Goal: Task Accomplishment & Management: Use online tool/utility

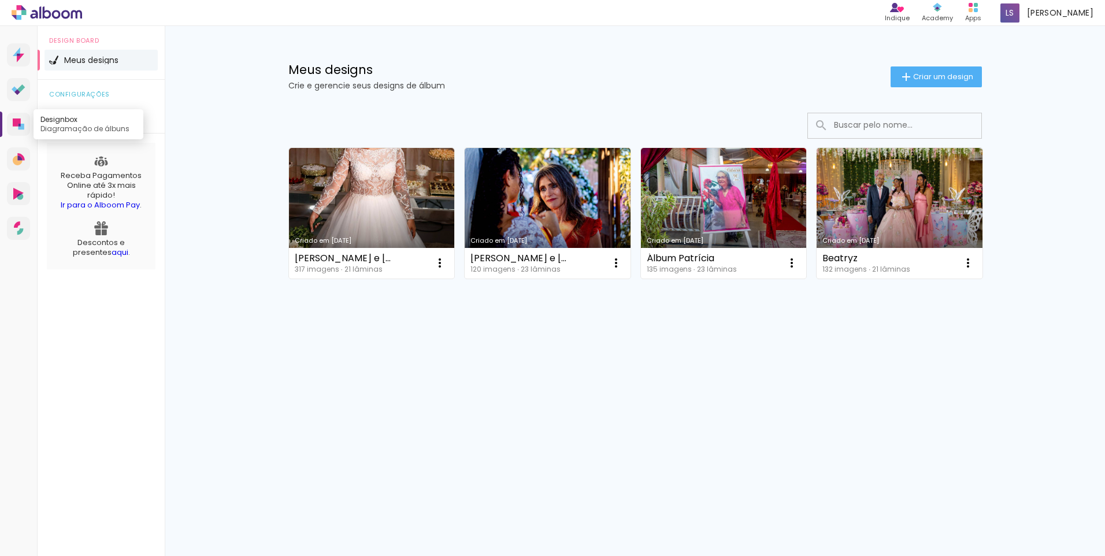
click at [19, 126] on icon at bounding box center [19, 125] width 2 height 3
click at [934, 73] on span "Criar um design" at bounding box center [943, 77] width 60 height 8
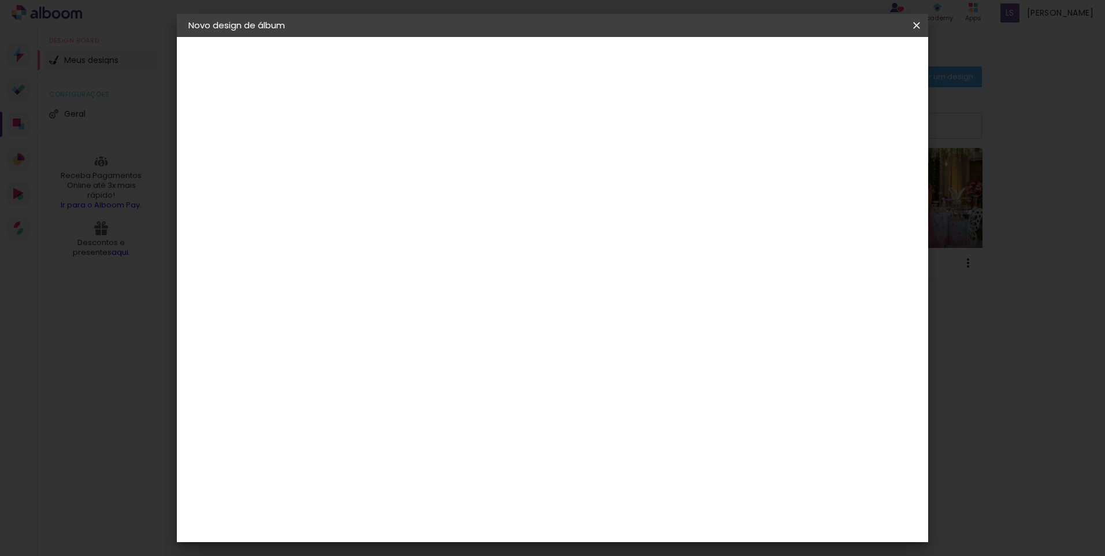
click at [377, 162] on input at bounding box center [377, 155] width 0 height 18
type input "[PERSON_NAME] e [PERSON_NAME]"
type paper-input "[PERSON_NAME] e [PERSON_NAME]"
click at [0, 0] on slot "Avançar" at bounding box center [0, 0] width 0 height 0
click at [0, 0] on slot "Tamanho Livre" at bounding box center [0, 0] width 0 height 0
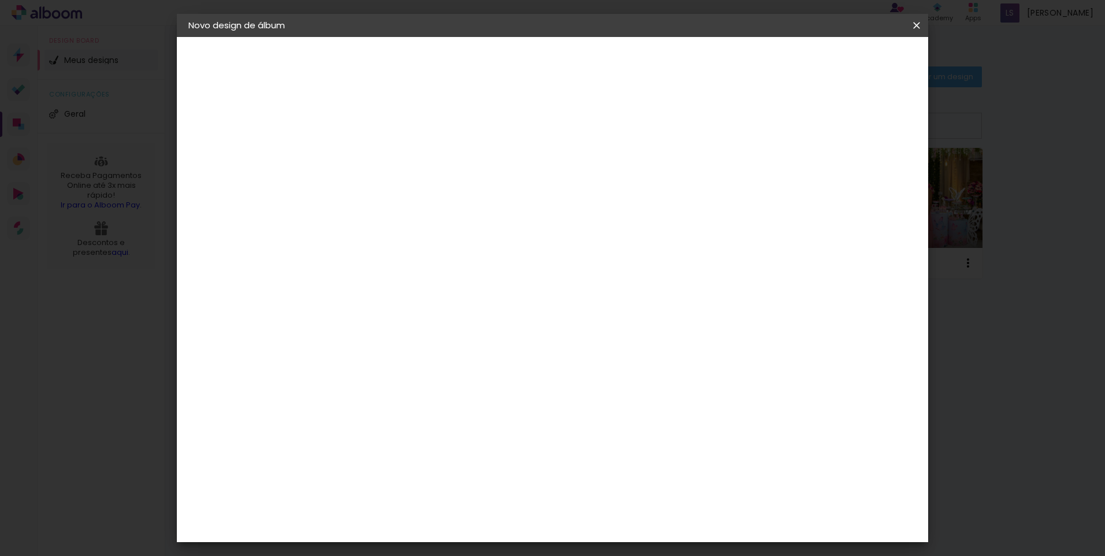
click at [457, 217] on input at bounding box center [407, 220] width 117 height 14
click at [0, 0] on slot "Tamanho Livre" at bounding box center [0, 0] width 0 height 0
click at [0, 0] on slot "Avançar" at bounding box center [0, 0] width 0 height 0
click at [787, 135] on div at bounding box center [782, 133] width 10 height 10
type paper-checkbox "on"
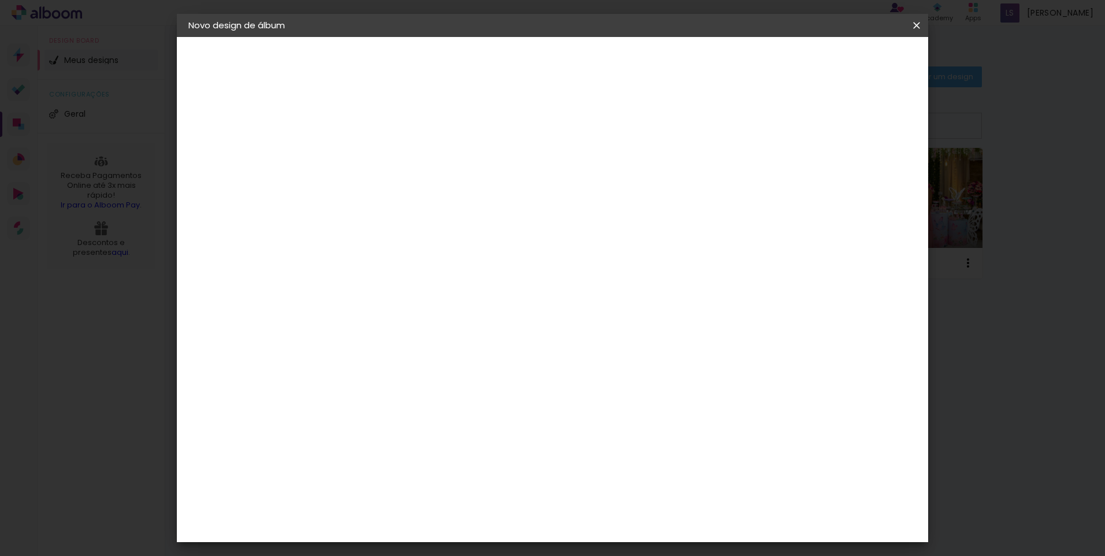
click at [845, 64] on span "Iniciar design" at bounding box center [818, 61] width 53 height 8
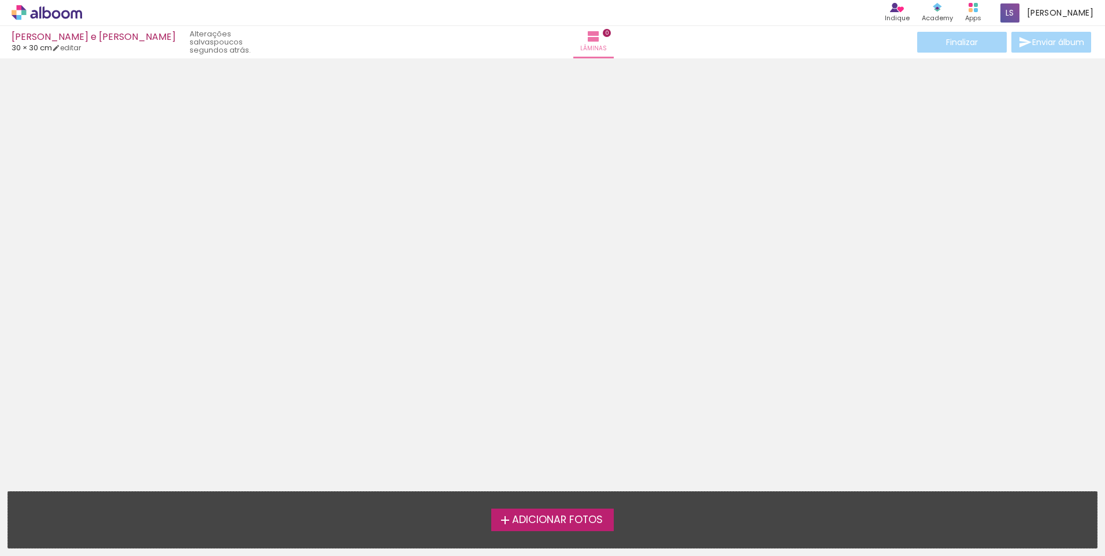
click at [541, 515] on span "Adicionar Fotos" at bounding box center [557, 520] width 91 height 10
click at [0, 0] on input "file" at bounding box center [0, 0] width 0 height 0
